Goal: Task Accomplishment & Management: Complete application form

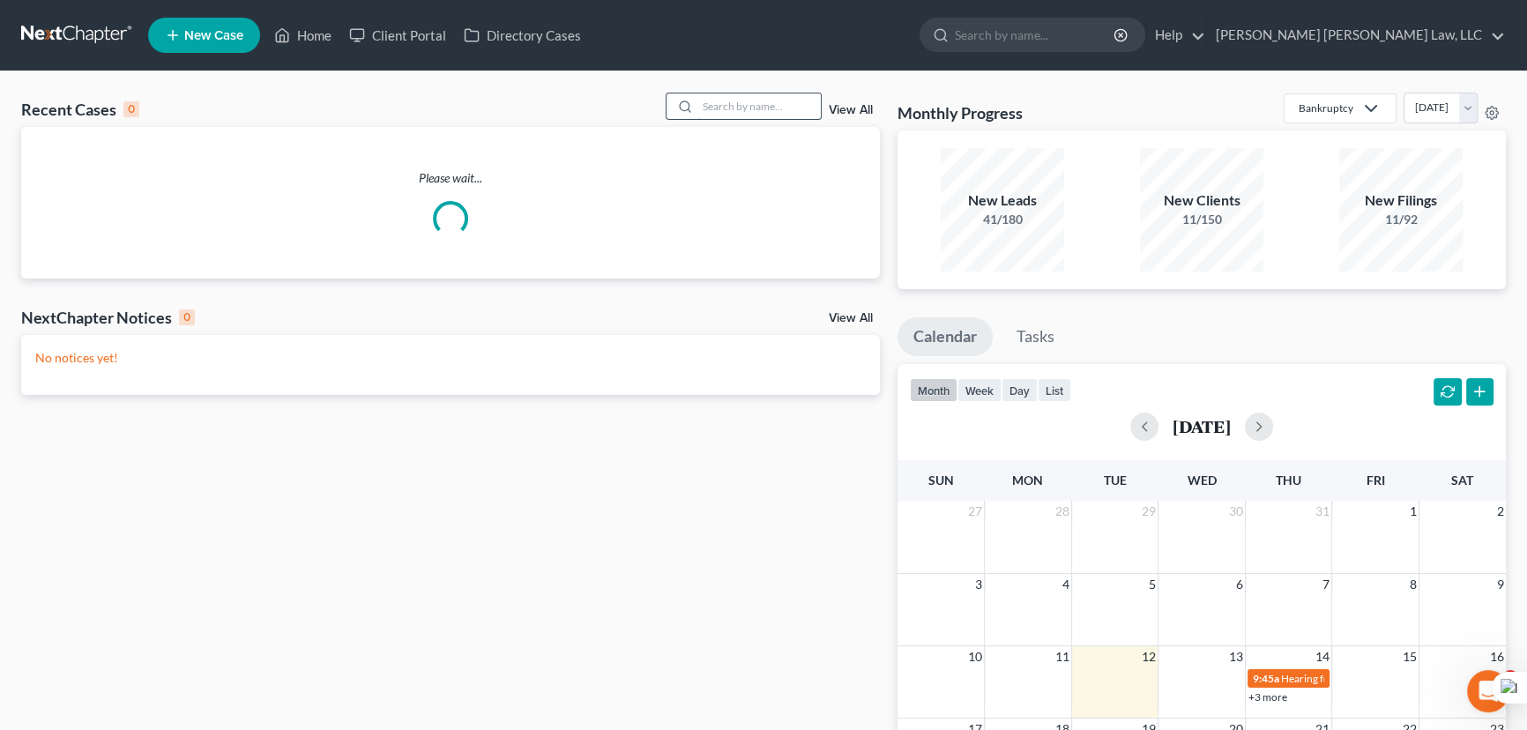
click at [738, 103] on input "search" at bounding box center [759, 106] width 123 height 26
type input "[PERSON_NAME]"
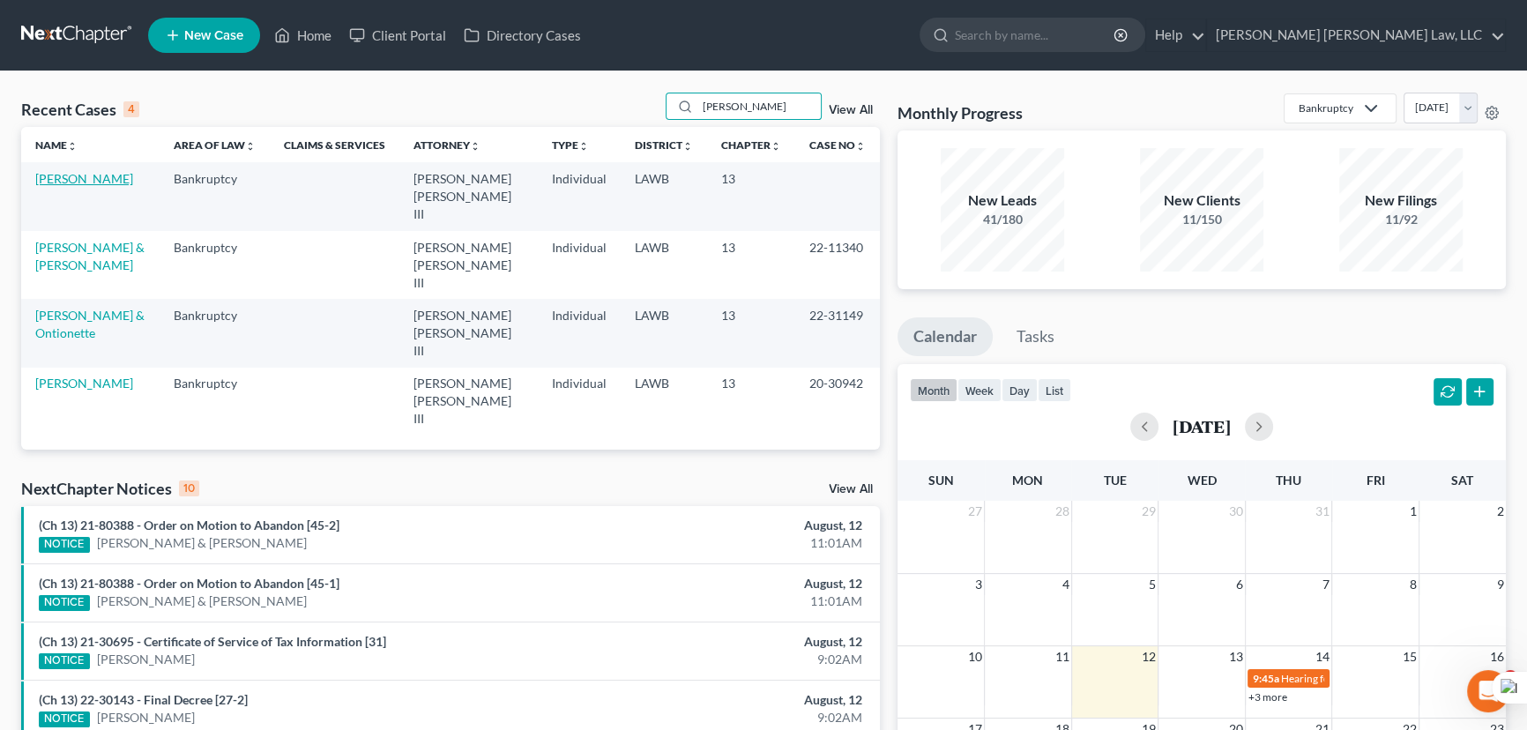
click at [108, 179] on link "[PERSON_NAME]" at bounding box center [84, 178] width 98 height 15
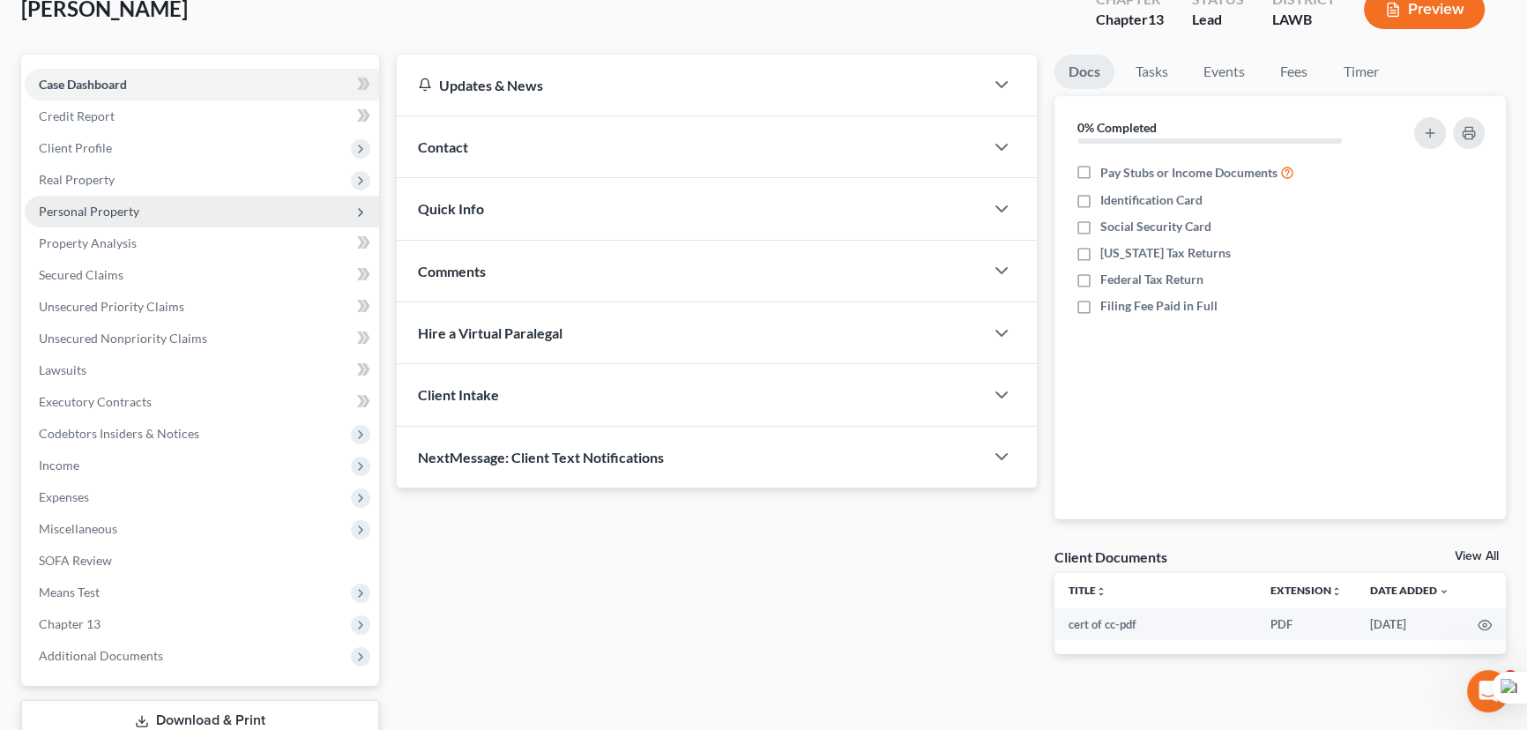
scroll to position [76, 0]
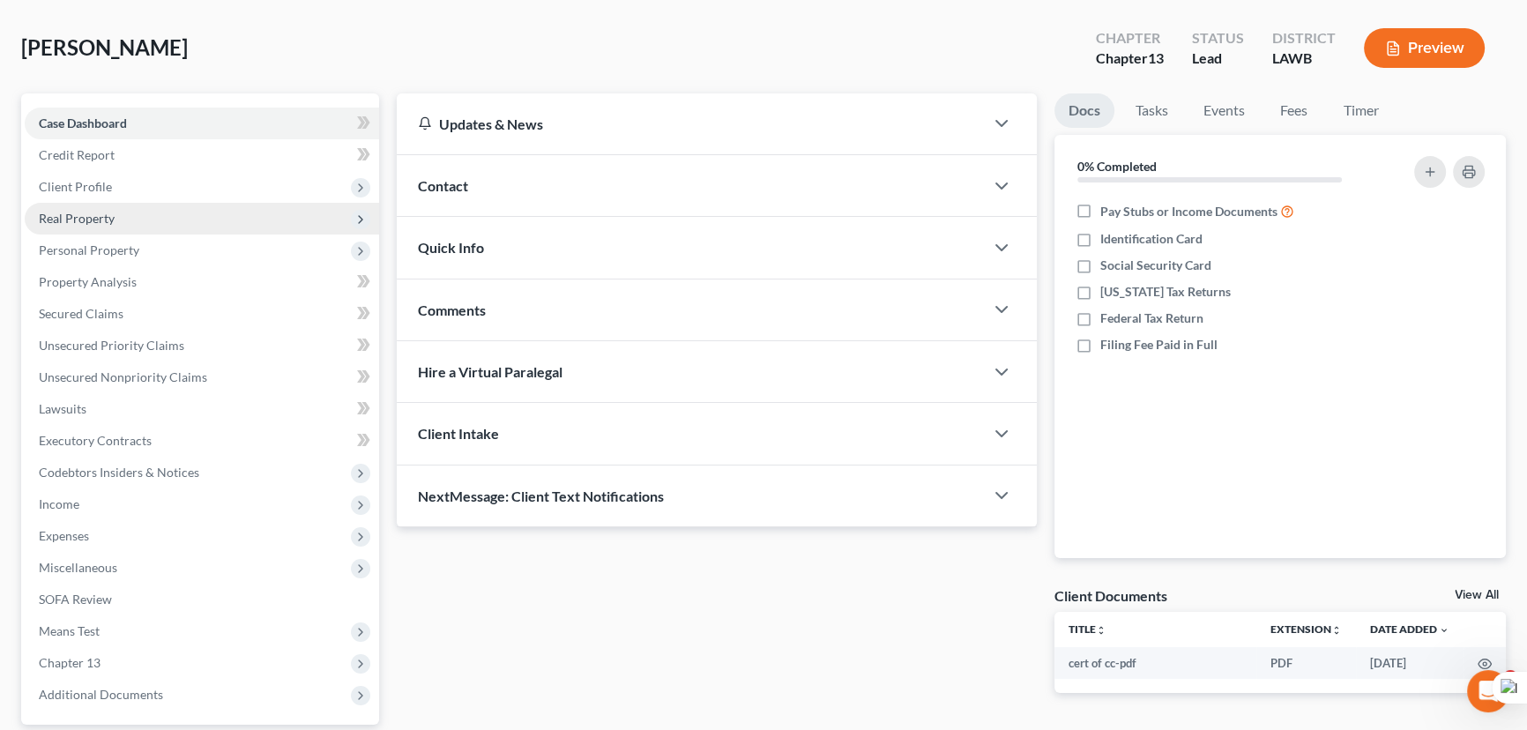
click at [138, 203] on span "Real Property" at bounding box center [202, 219] width 355 height 32
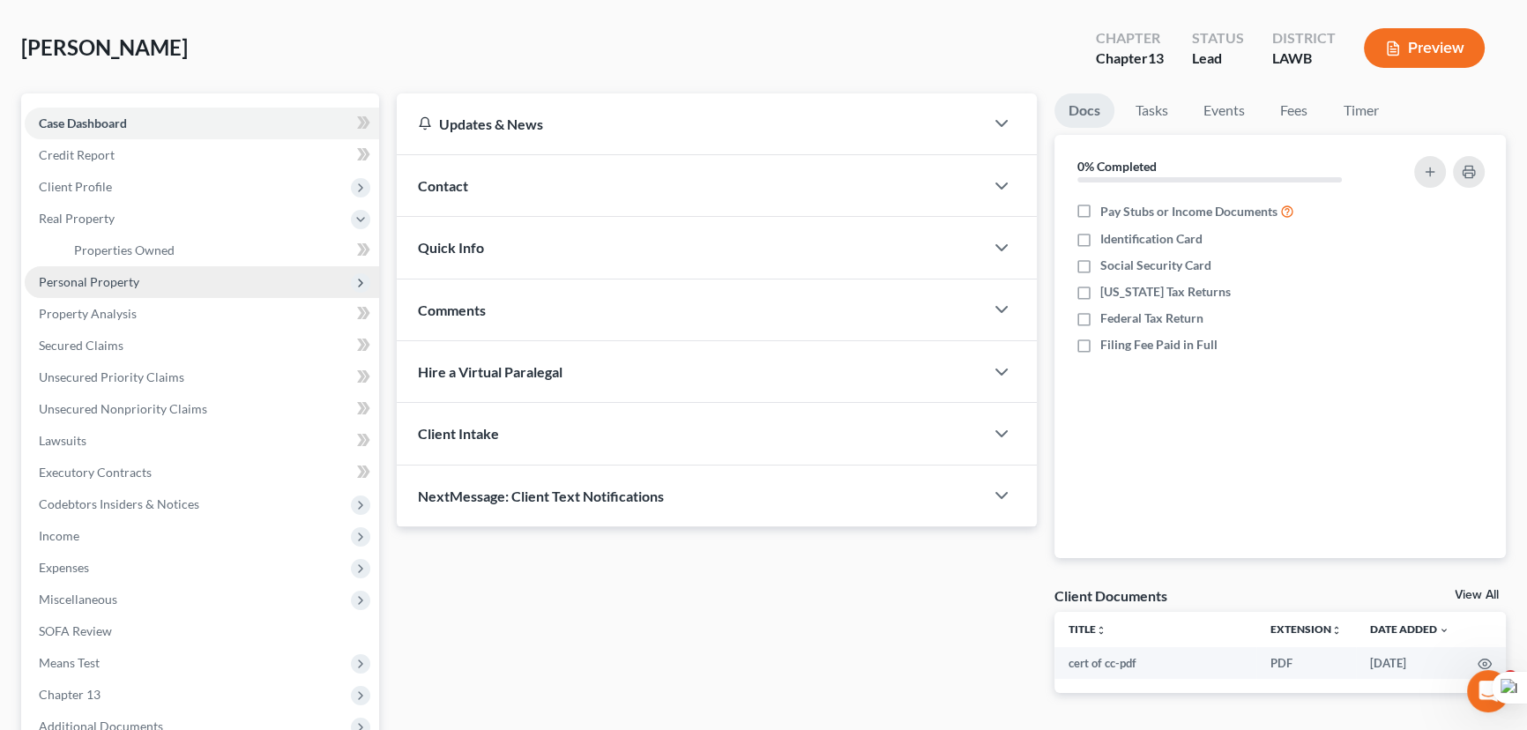
click at [136, 285] on span "Personal Property" at bounding box center [89, 281] width 101 height 15
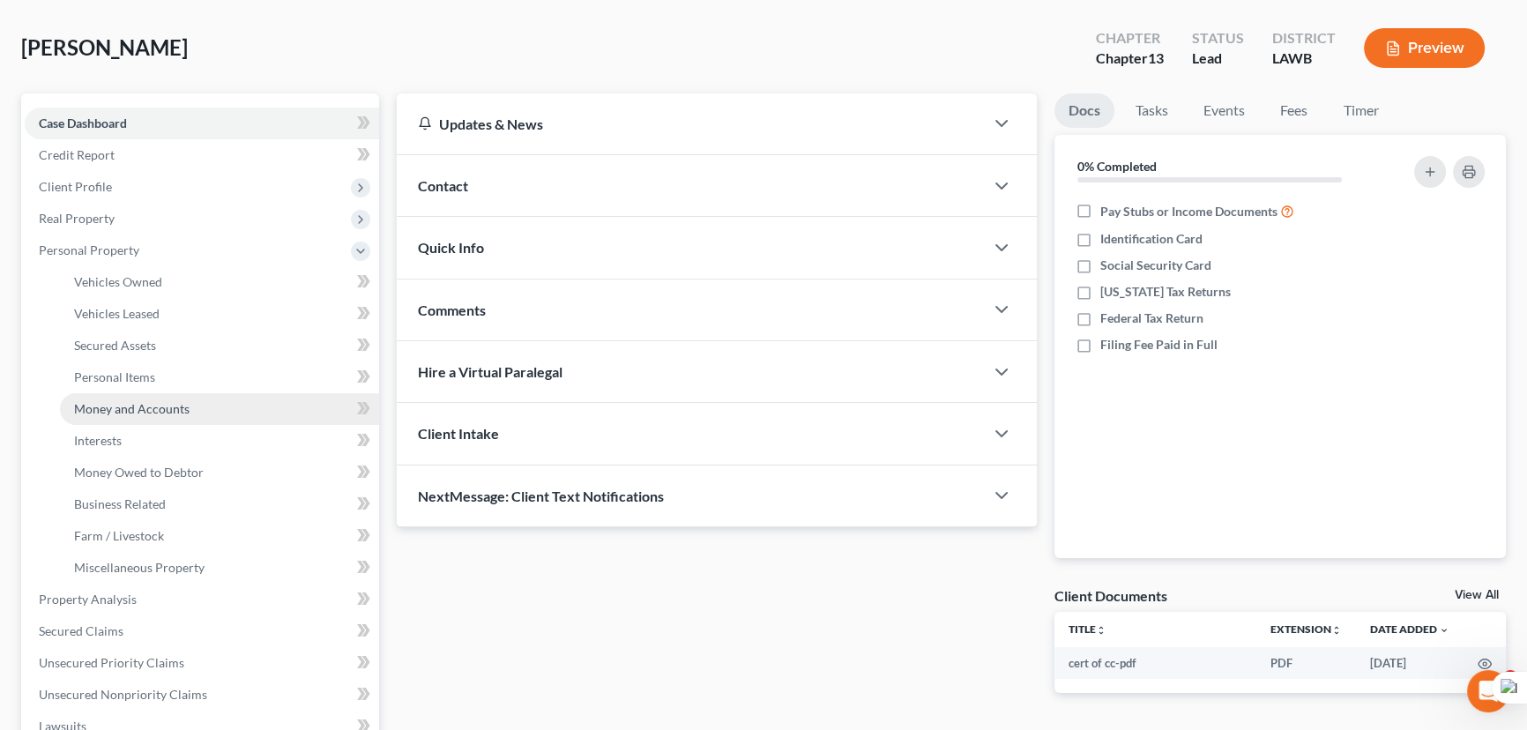
click at [190, 419] on link "Money and Accounts" at bounding box center [219, 409] width 319 height 32
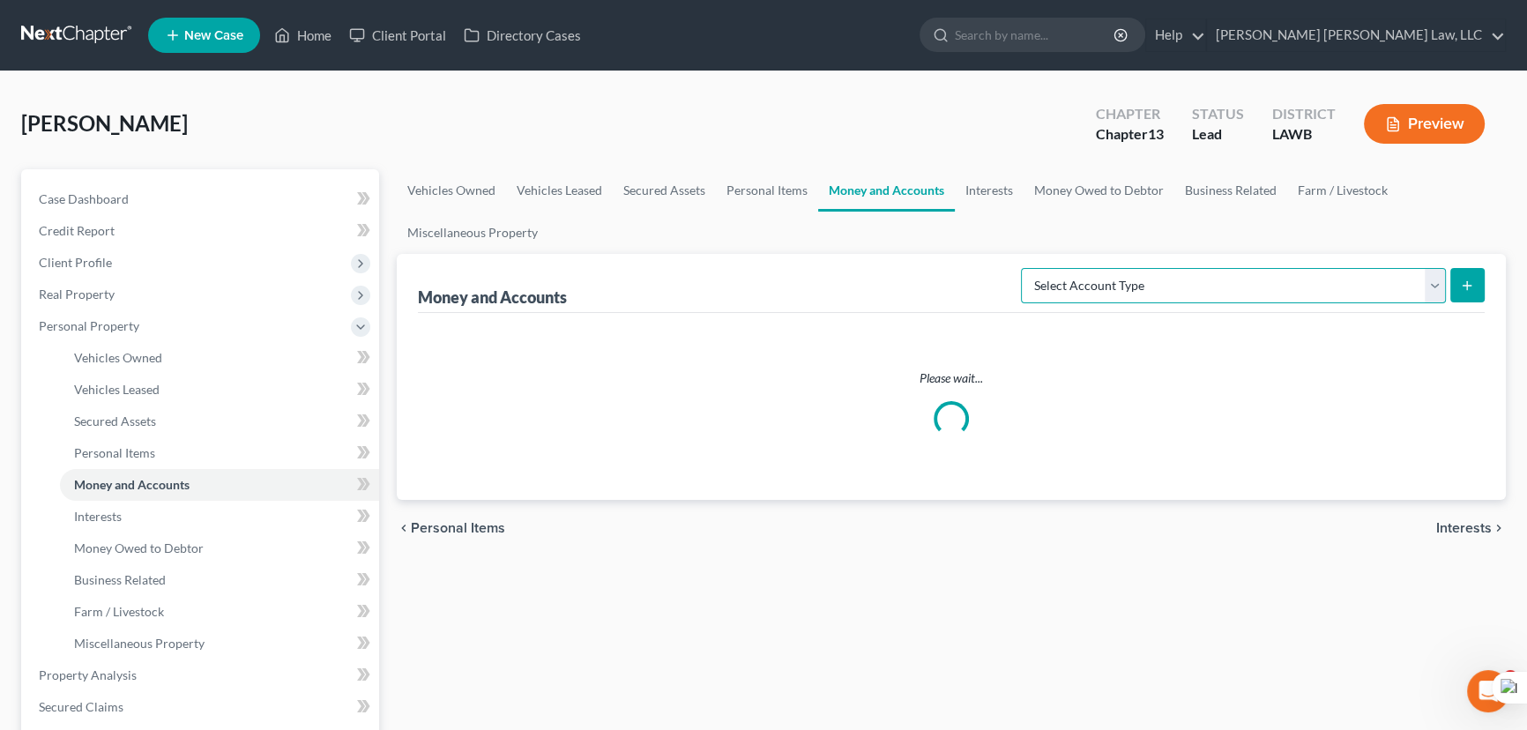
click at [1095, 272] on select "Select Account Type Brokerage (A/B: 18, SOFA: 20) Cash on Hand (A/B: 16) Certif…" at bounding box center [1233, 285] width 425 height 35
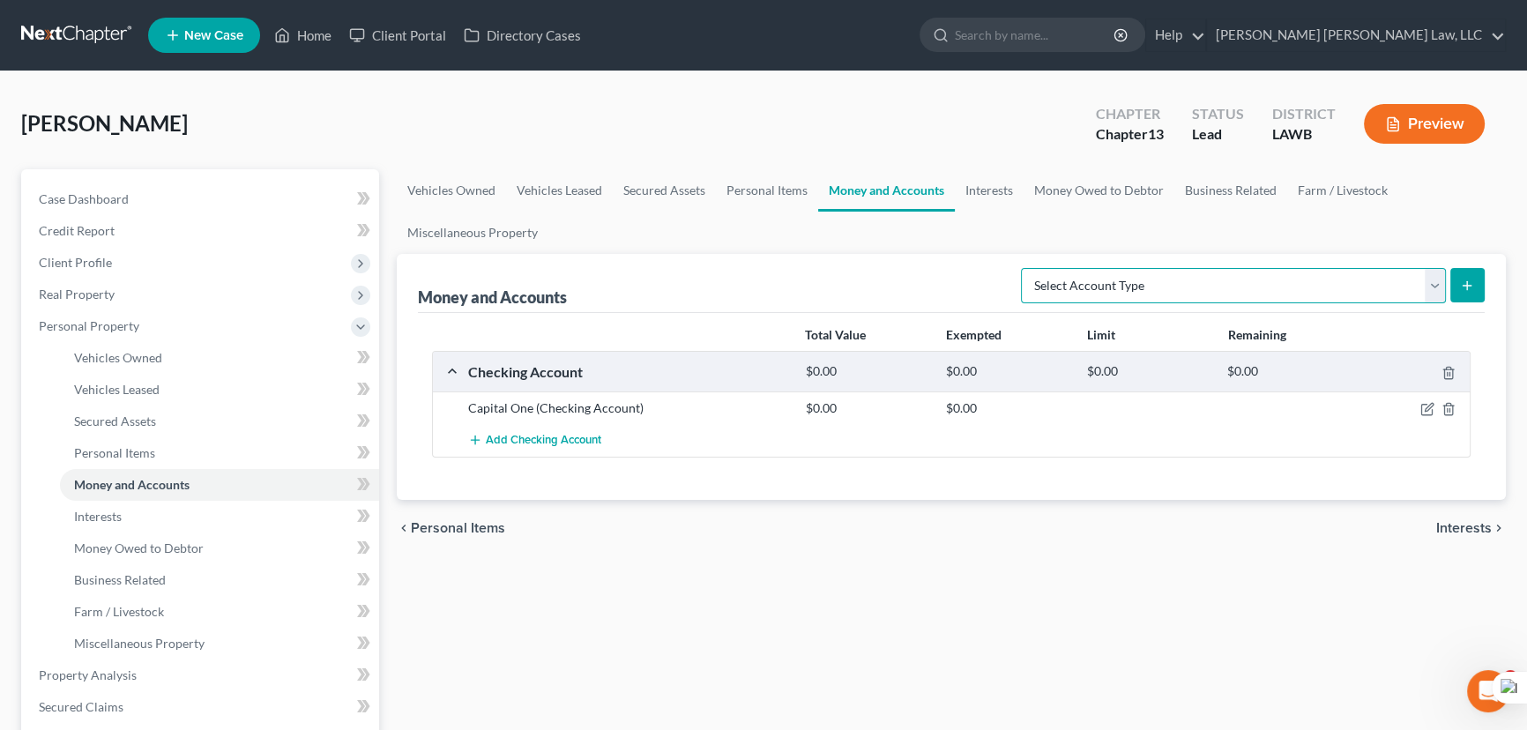
select select "savings"
click at [1026, 268] on select "Select Account Type Brokerage (A/B: 18, SOFA: 20) Cash on Hand (A/B: 16) Certif…" at bounding box center [1233, 285] width 425 height 35
click at [1482, 282] on button "submit" at bounding box center [1468, 285] width 34 height 34
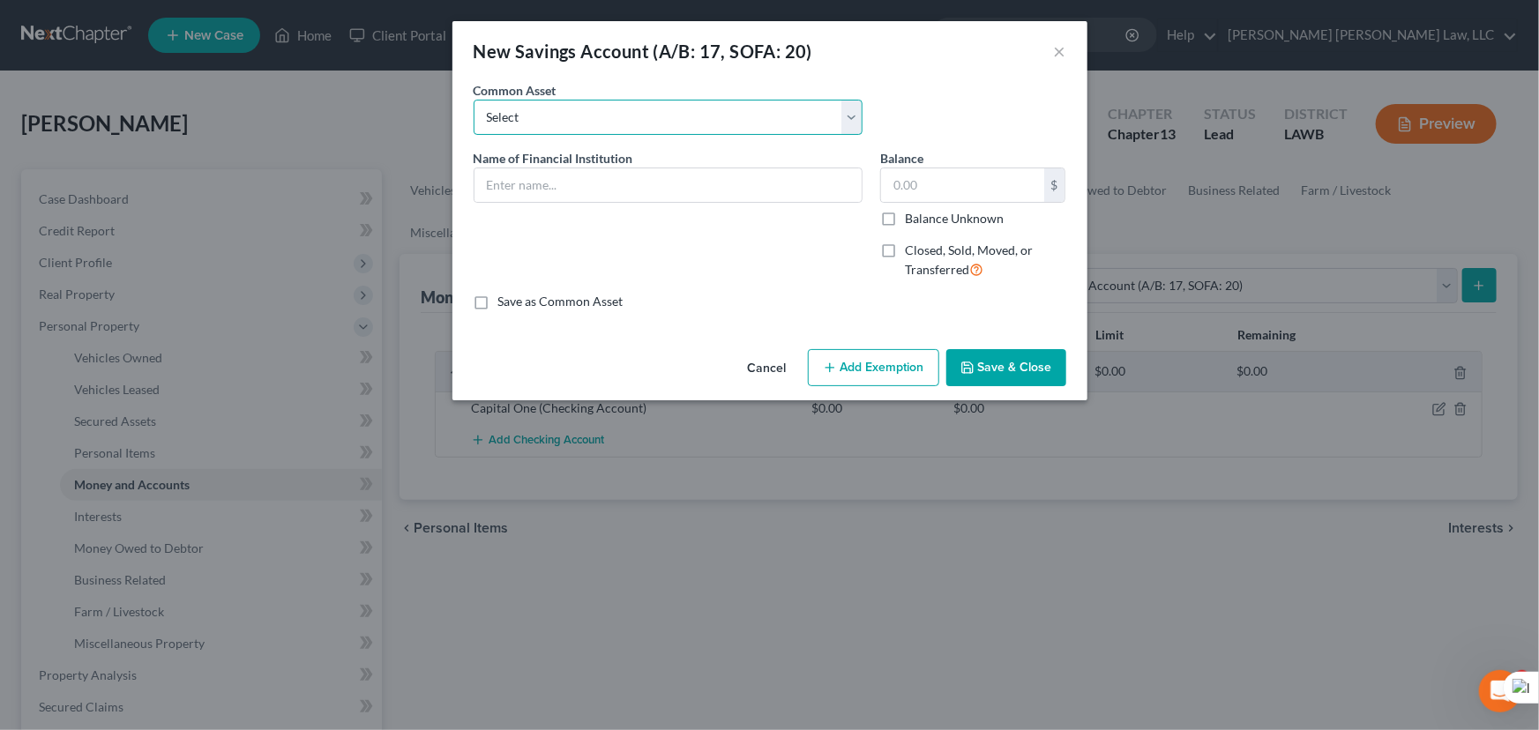
click at [608, 123] on select "Select Woodforest Bank Centric Federal Credit Union Capital One Citizens Progre…" at bounding box center [668, 117] width 389 height 35
select select "2"
click at [474, 100] on select "Select Woodforest Bank Centric Federal Credit Union Capital One Citizens Progre…" at bounding box center [668, 117] width 389 height 35
type input "Capital One"
click at [1004, 369] on button "Save & Close" at bounding box center [1006, 367] width 120 height 37
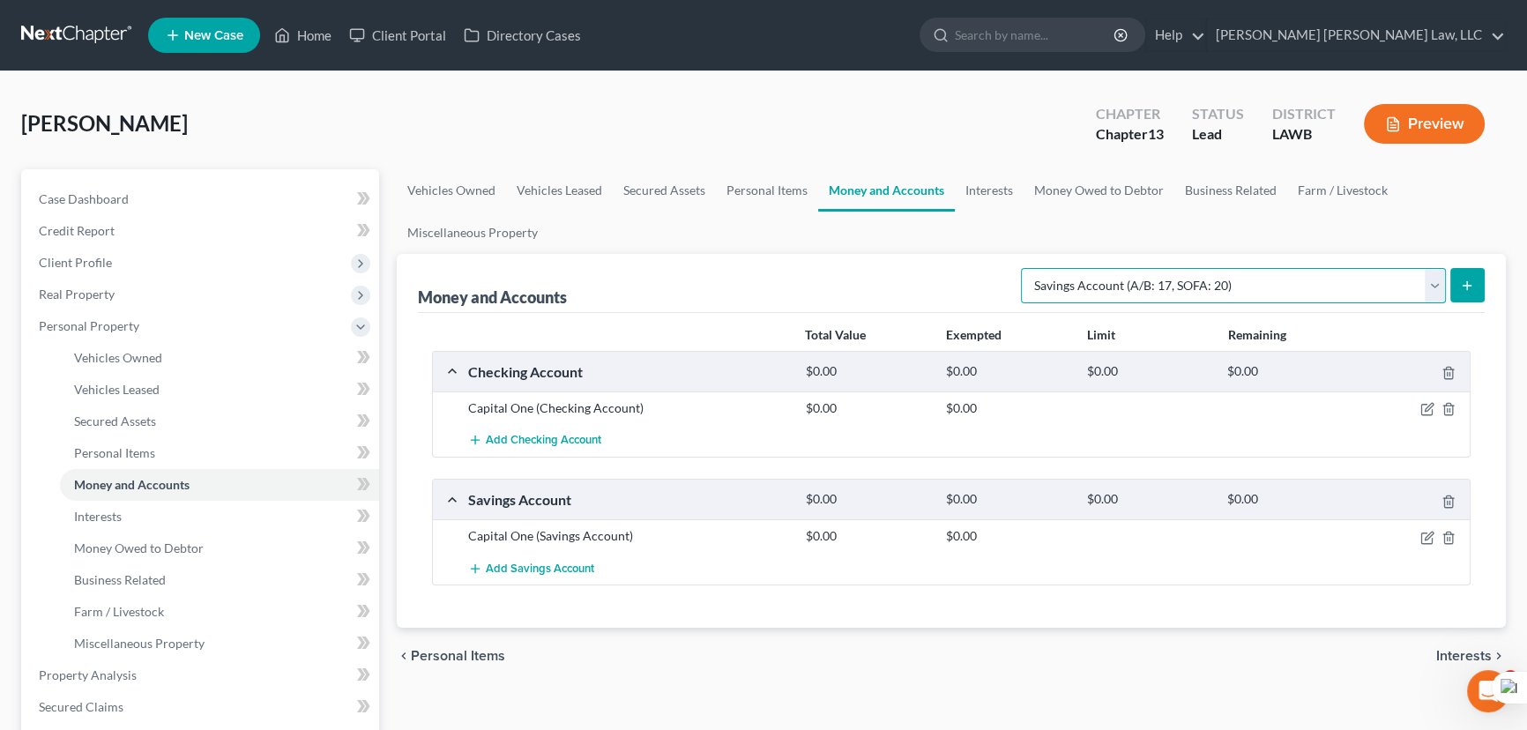
click at [1210, 288] on select "Select Account Type Brokerage (A/B: 18, SOFA: 20) Cash on Hand (A/B: 16) Certif…" at bounding box center [1233, 285] width 425 height 35
select select "checking"
click at [1026, 268] on select "Select Account Type Brokerage (A/B: 18, SOFA: 20) Cash on Hand (A/B: 16) Certif…" at bounding box center [1233, 285] width 425 height 35
click at [1462, 281] on icon "submit" at bounding box center [1467, 286] width 14 height 14
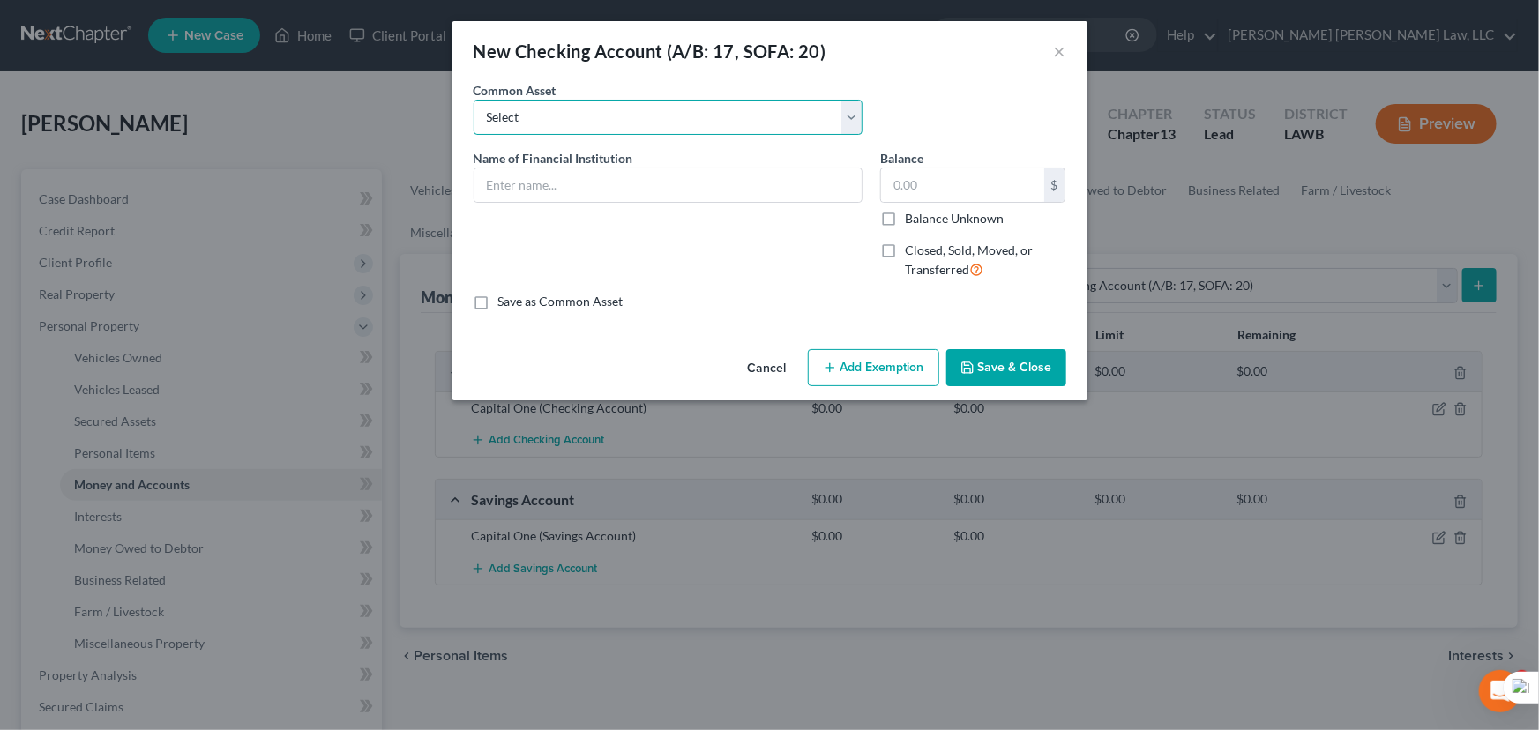
click at [705, 132] on select "Select Current Bank Sevenfold Credit Union Apple Cash First Horizon Bank Centri…" at bounding box center [668, 117] width 389 height 35
click at [597, 138] on div "Common Asset Select Current Bank Sevenfold Credit Union Apple Cash First Horizo…" at bounding box center [770, 115] width 610 height 68
click at [598, 129] on select "Select Current Bank Sevenfold Credit Union Apple Cash First Horizon Bank Centri…" at bounding box center [668, 117] width 389 height 35
select select "23"
type input "Sabine State Bank"
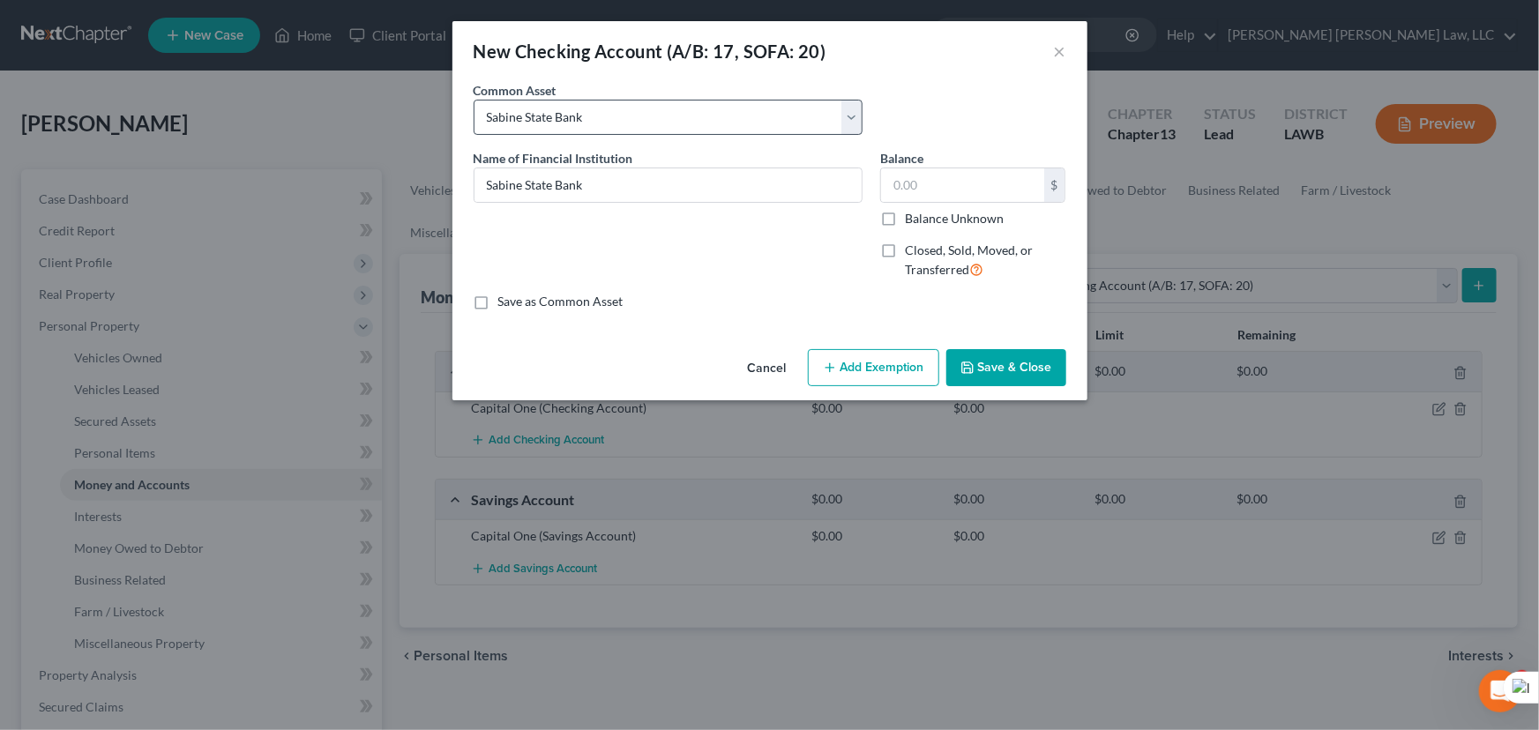
click at [645, 138] on div "Common Asset Select Current Bank Sevenfold Credit Union Apple Cash First Horizo…" at bounding box center [770, 115] width 610 height 68
drag, startPoint x: 652, startPoint y: 121, endPoint x: 652, endPoint y: 131, distance: 9.7
click at [652, 121] on select "Select Current Bank Sevenfold Credit Union Apple Cash First Horizon Bank Centri…" at bounding box center [668, 117] width 389 height 35
click at [635, 135] on div "Common Asset Select Current Bank Sevenfold Credit Union Apple Cash First Horizo…" at bounding box center [770, 115] width 610 height 68
click at [631, 129] on select "Select Current Bank Sevenfold Credit Union Apple Cash First Horizon Bank Centri…" at bounding box center [668, 117] width 389 height 35
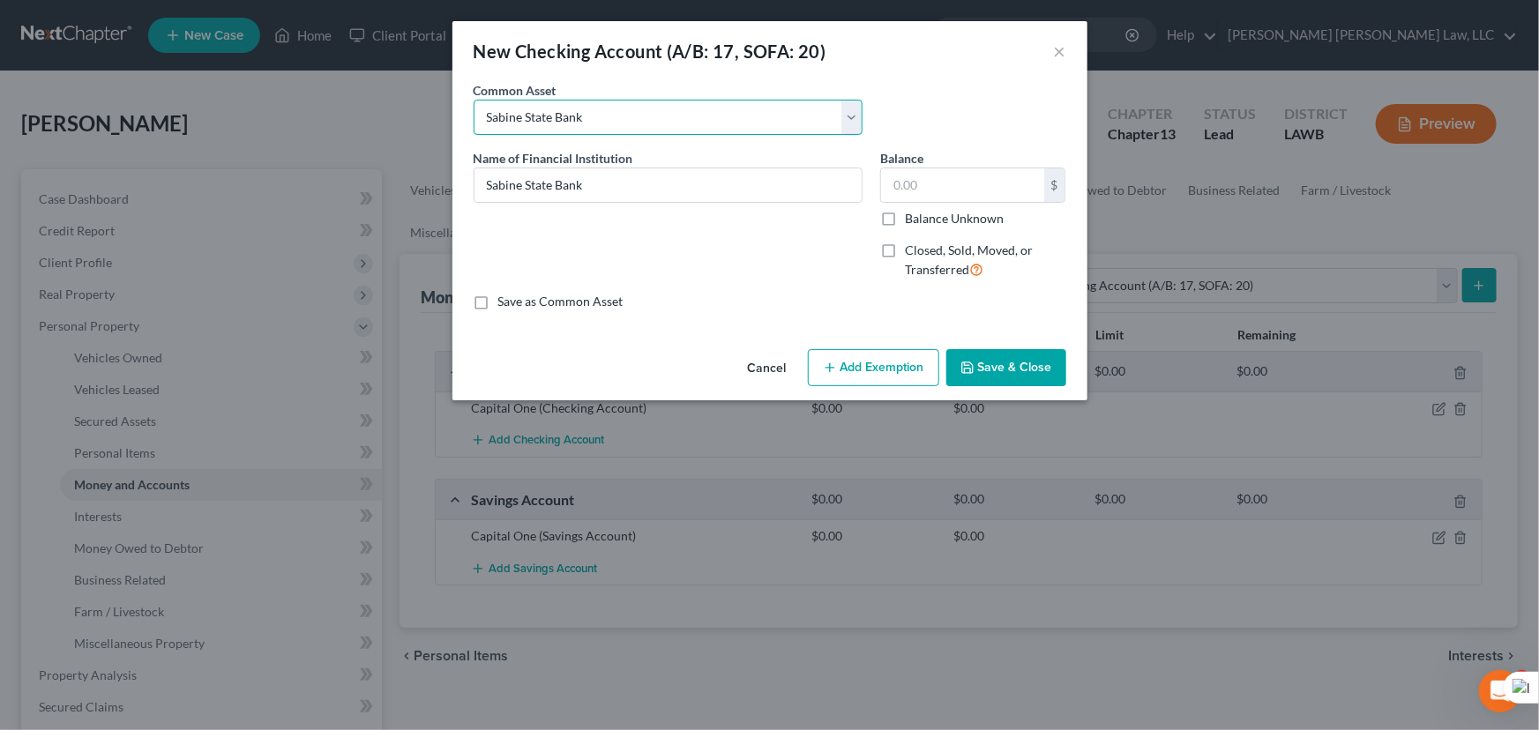
select select
click at [474, 100] on select "Select Current Bank Sevenfold Credit Union Apple Cash First Horizon Bank Centri…" at bounding box center [668, 117] width 389 height 35
click at [629, 186] on input "text" at bounding box center [667, 185] width 387 height 34
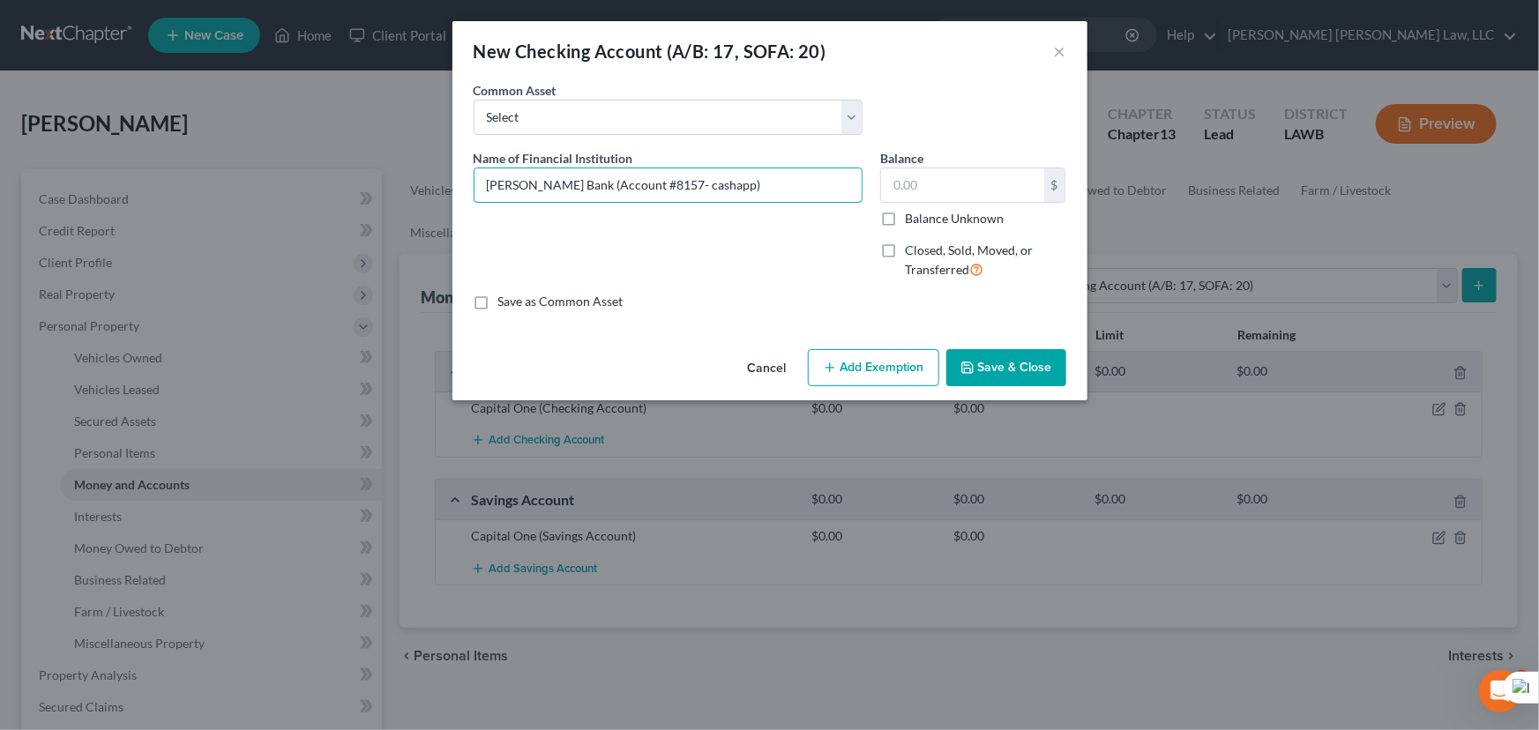
type input "[PERSON_NAME] Bank (Account #8157- cashapp)"
click at [1042, 385] on button "Save & Close" at bounding box center [1006, 367] width 120 height 37
